Goal: Entertainment & Leisure: Consume media (video, audio)

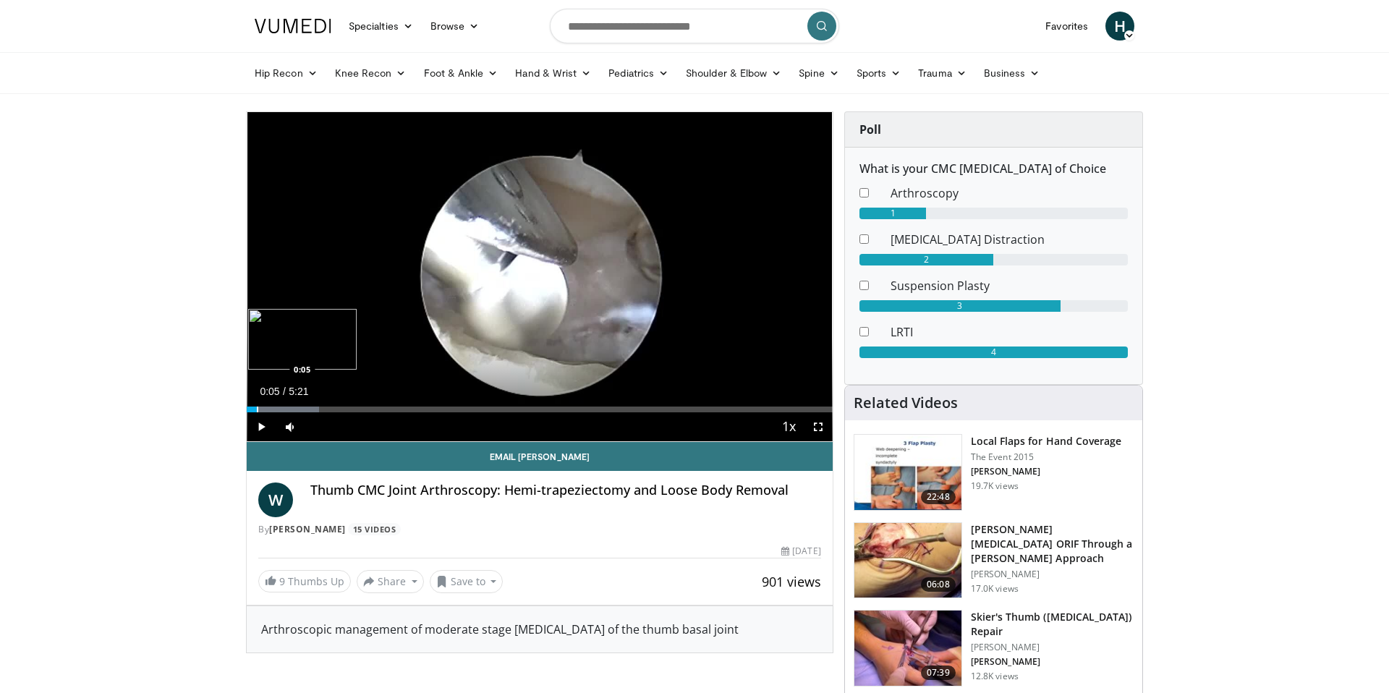
click at [257, 404] on div "Loaded : 12.30% 0:02 0:05" at bounding box center [540, 406] width 586 height 14
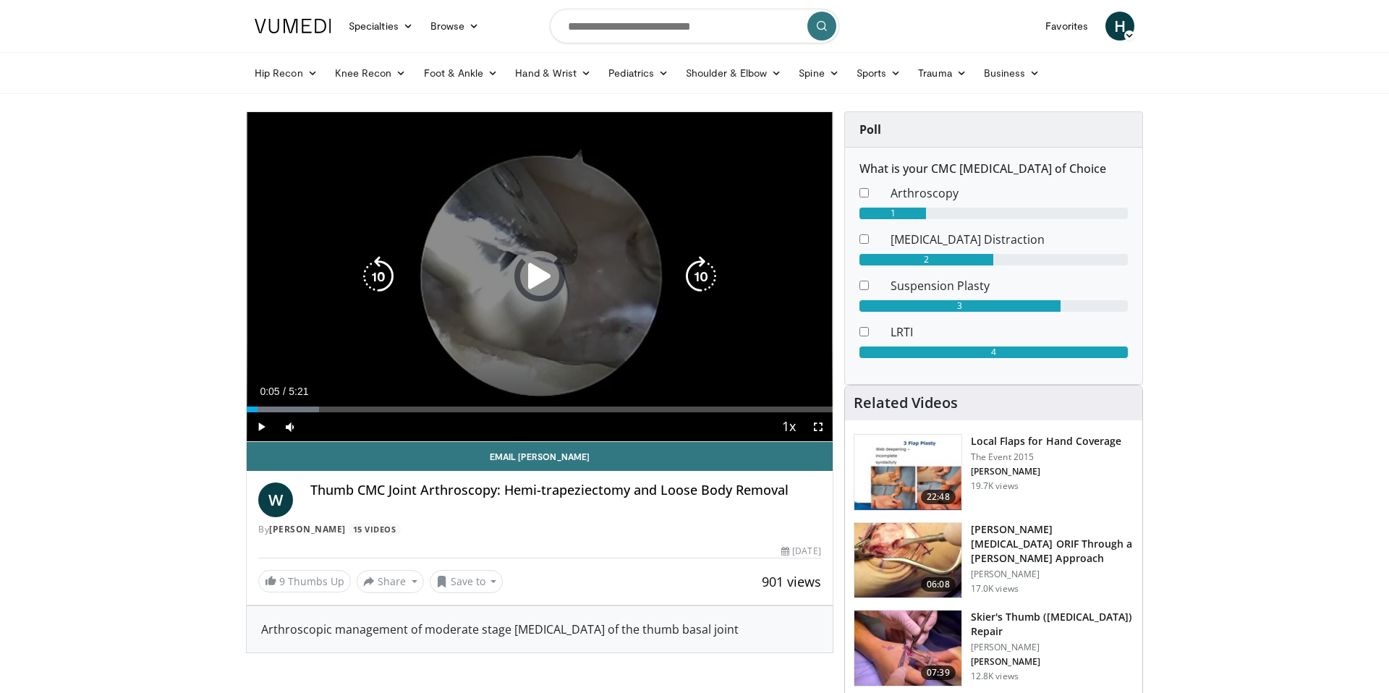
click at [273, 405] on div "Loaded : 12.30% 0:05 0:05" at bounding box center [540, 406] width 586 height 14
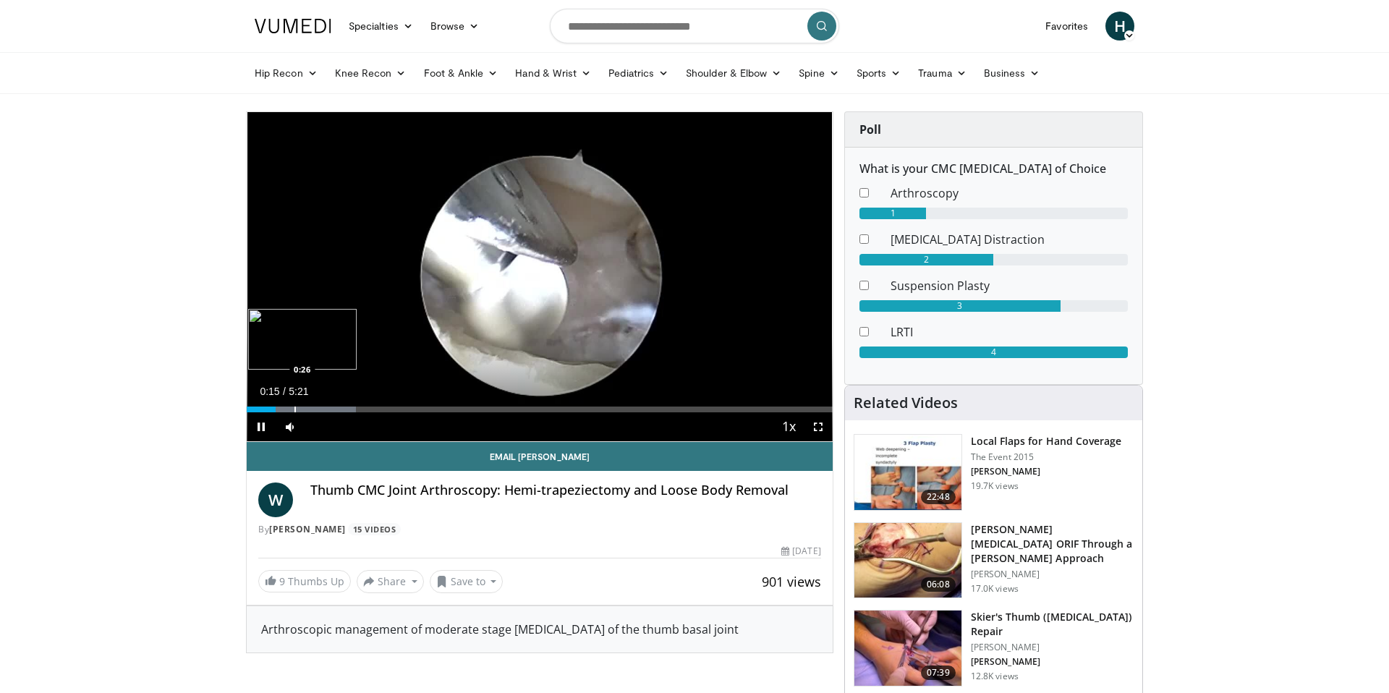
click at [294, 408] on div "Progress Bar" at bounding box center [294, 409] width 1 height 6
click at [306, 409] on div "Progress Bar" at bounding box center [306, 409] width 1 height 6
click at [324, 409] on div "Progress Bar" at bounding box center [324, 409] width 1 height 6
click at [364, 406] on div "Progress Bar" at bounding box center [364, 409] width 1 height 6
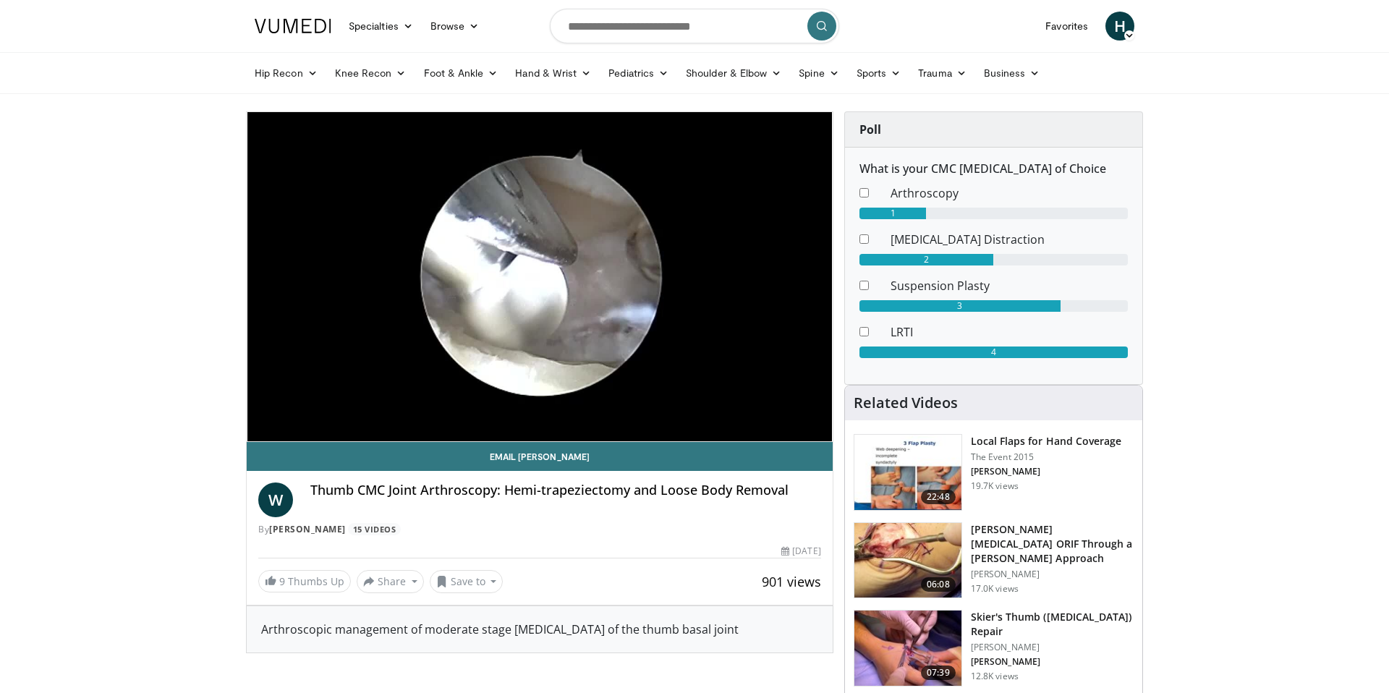
click at [340, 408] on div "10 seconds Tap to unmute" at bounding box center [540, 276] width 586 height 329
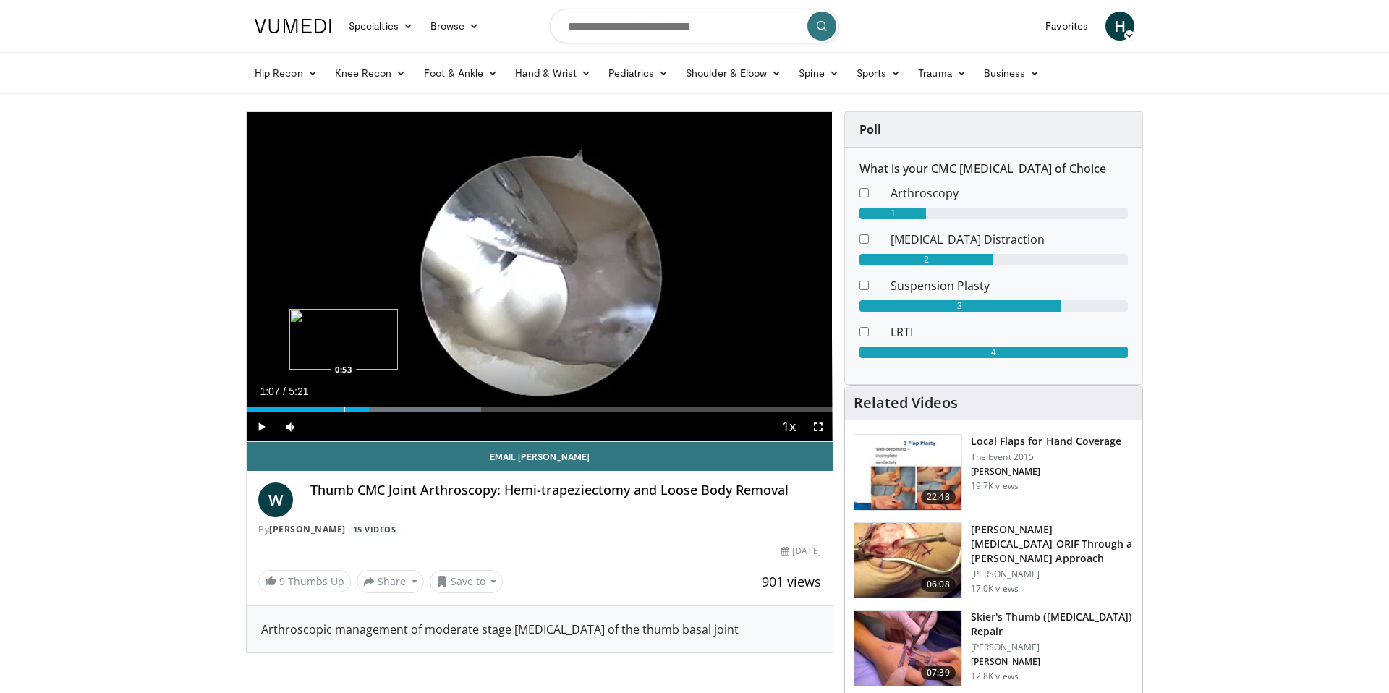
click at [344, 409] on div "Progress Bar" at bounding box center [344, 409] width 1 height 6
click at [264, 424] on span "Video Player" at bounding box center [261, 426] width 29 height 29
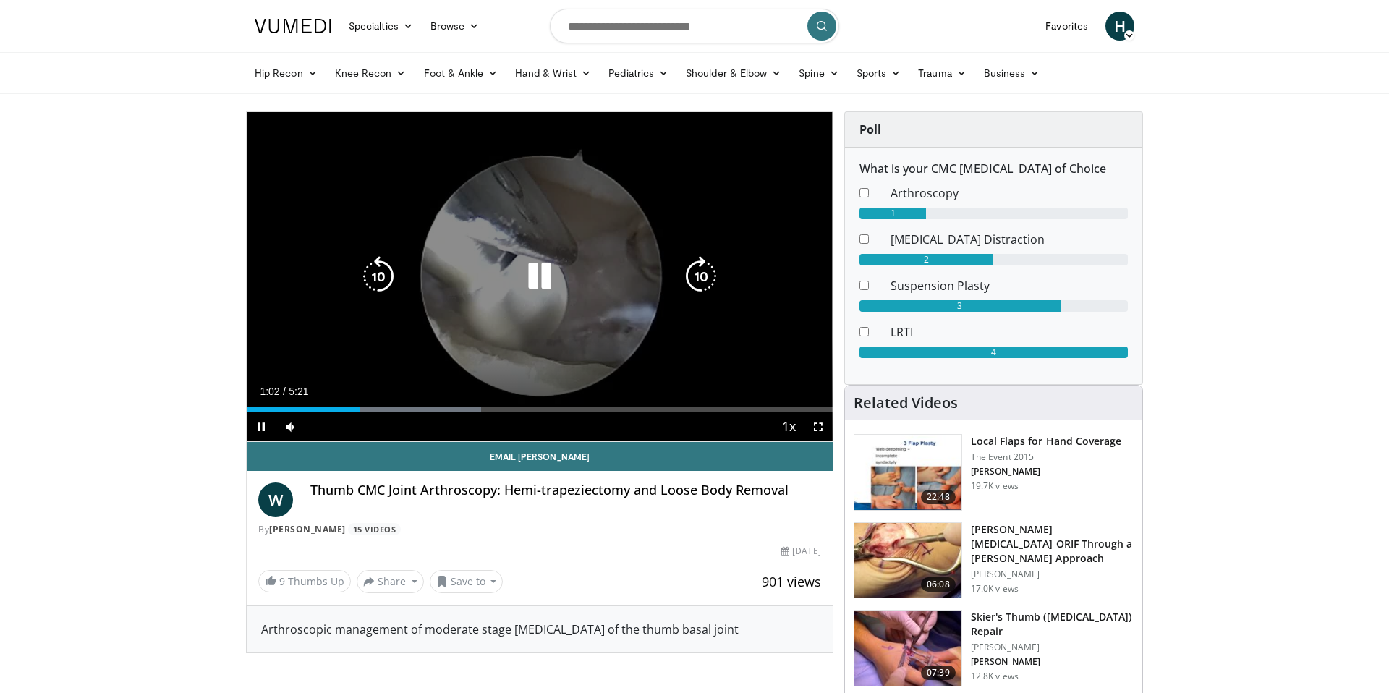
click at [535, 276] on icon "Video Player" at bounding box center [539, 276] width 41 height 41
click at [531, 273] on icon "Video Player" at bounding box center [539, 276] width 41 height 41
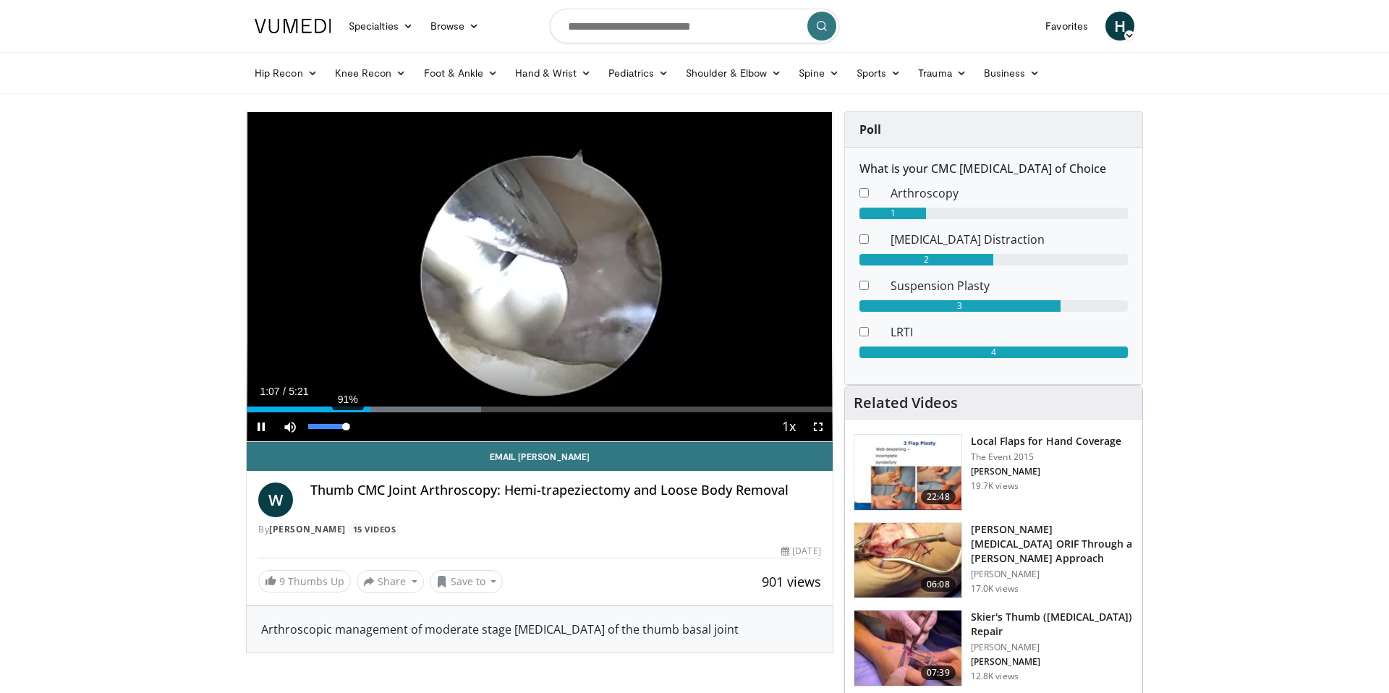
drag, startPoint x: 328, startPoint y: 424, endPoint x: 346, endPoint y: 424, distance: 18.1
click at [346, 424] on div "Volume Level" at bounding box center [327, 426] width 38 height 5
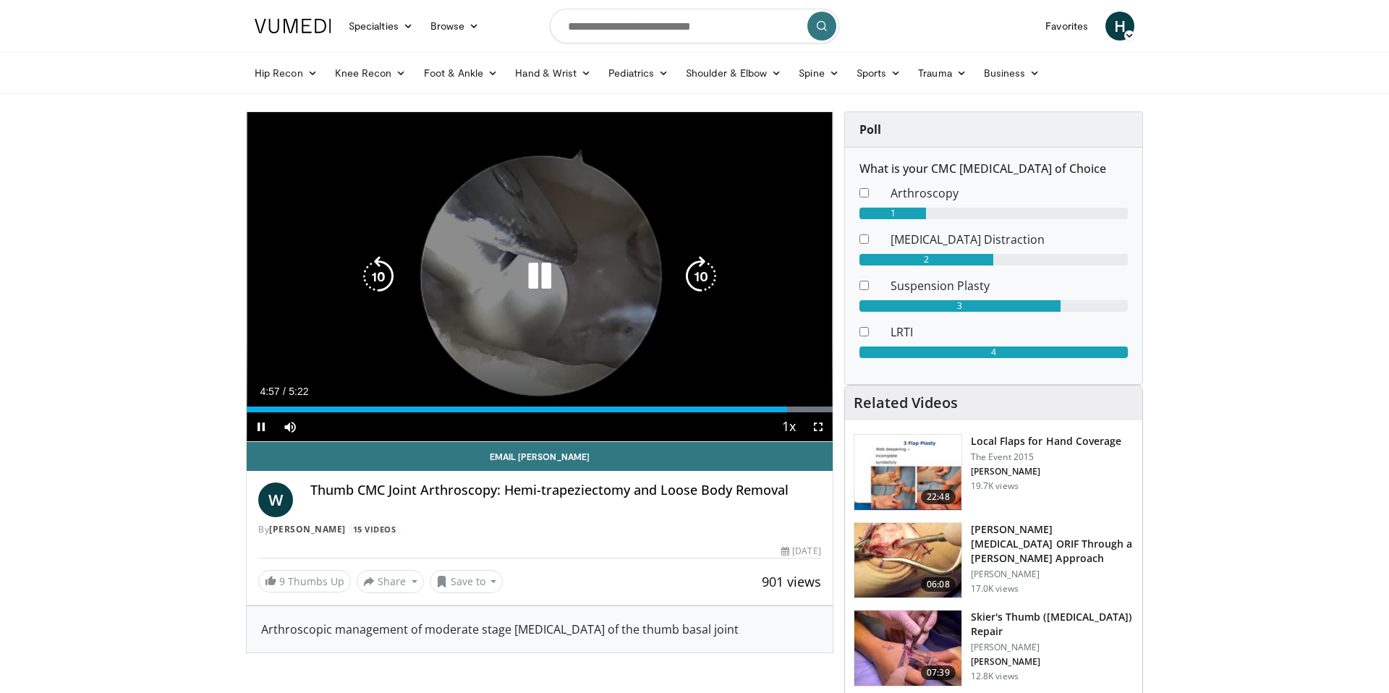
click at [541, 275] on icon "Video Player" at bounding box center [539, 276] width 41 height 41
